Goal: Information Seeking & Learning: Learn about a topic

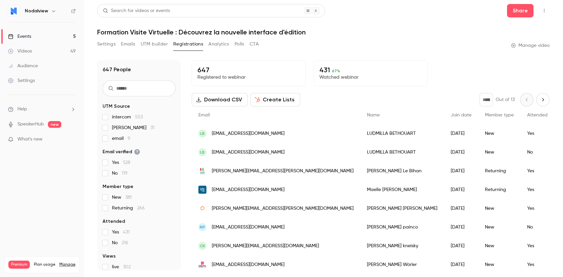
click at [38, 38] on link "Events 5" at bounding box center [42, 36] width 84 height 15
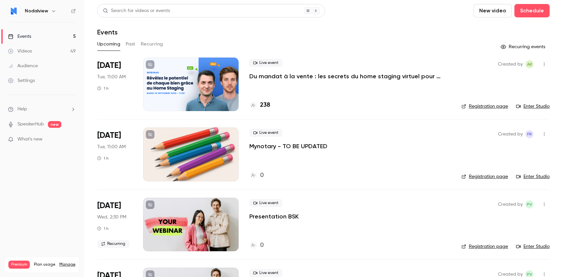
click at [262, 107] on h4 "238" at bounding box center [265, 105] width 10 height 9
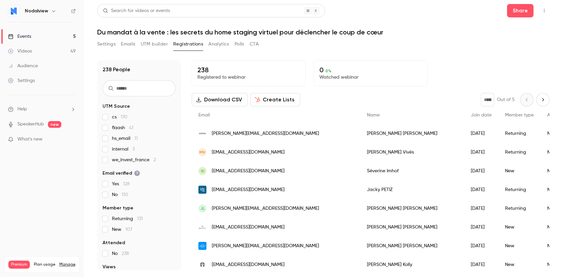
scroll to position [40, 0]
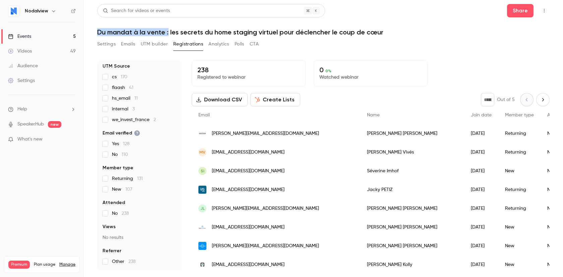
drag, startPoint x: 95, startPoint y: 32, endPoint x: 168, endPoint y: 31, distance: 73.0
click at [168, 31] on main "Search for videos or events Share Du mandat à la vente : les secrets du home st…" at bounding box center [323, 138] width 479 height 277
click at [28, 36] on div "Events" at bounding box center [19, 36] width 23 height 7
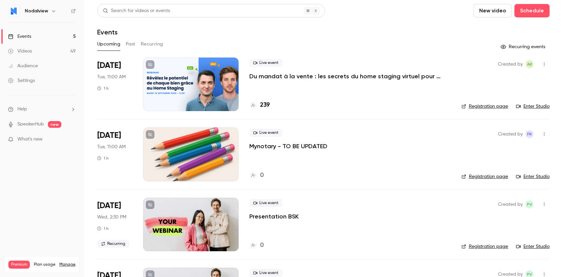
click at [132, 42] on button "Past" at bounding box center [131, 44] width 10 height 11
